Goal: Task Accomplishment & Management: Use online tool/utility

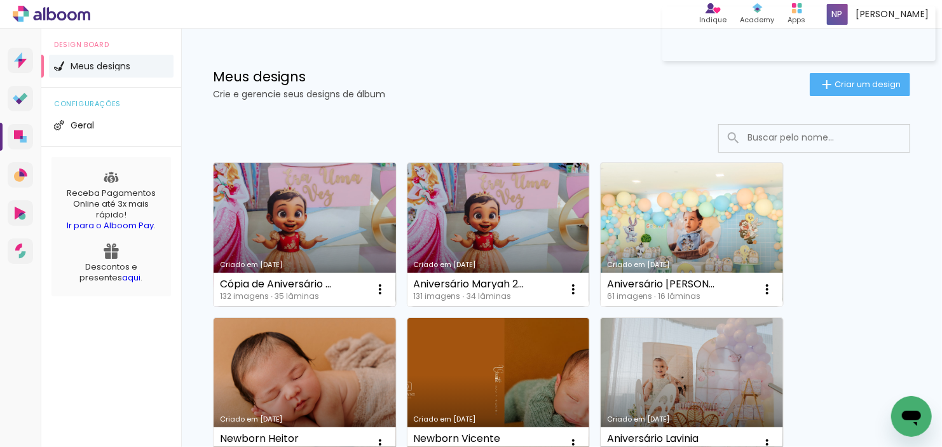
click at [335, 216] on link "Criado em [DATE]" at bounding box center [305, 235] width 182 height 144
